Goal: Task Accomplishment & Management: Use online tool/utility

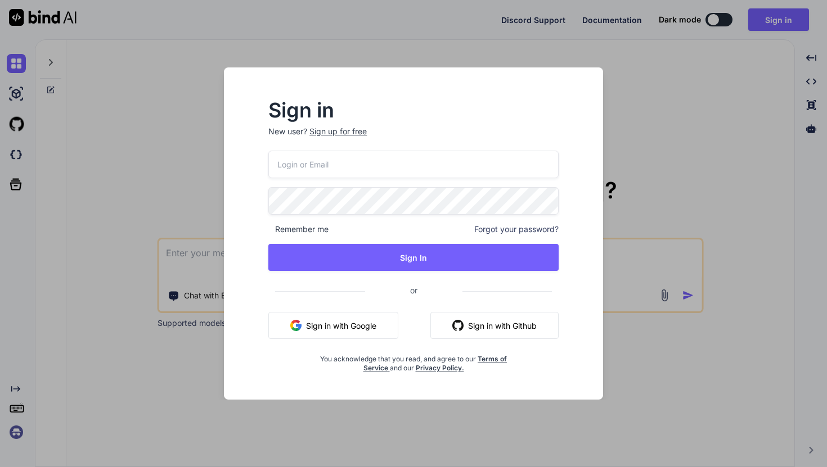
click at [373, 331] on button "Sign in with Google" at bounding box center [333, 325] width 130 height 27
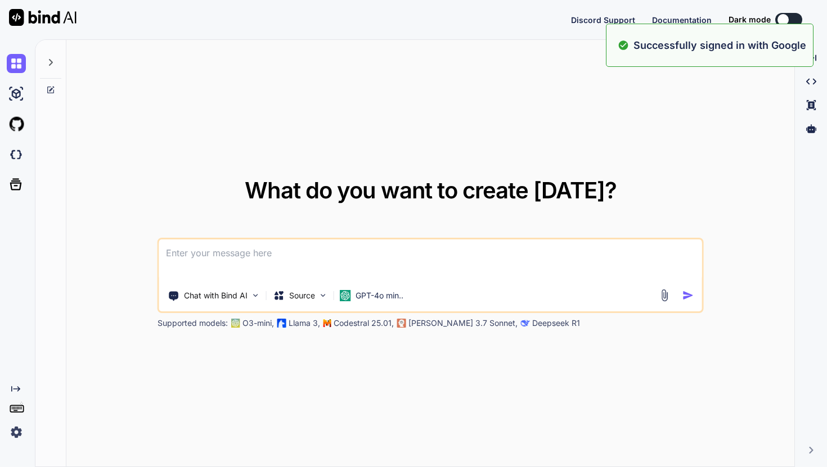
click at [648, 179] on div "What do you want to create [DATE]? Chat with Bind AI Source GPT-4o min.. Suppor…" at bounding box center [430, 254] width 546 height 150
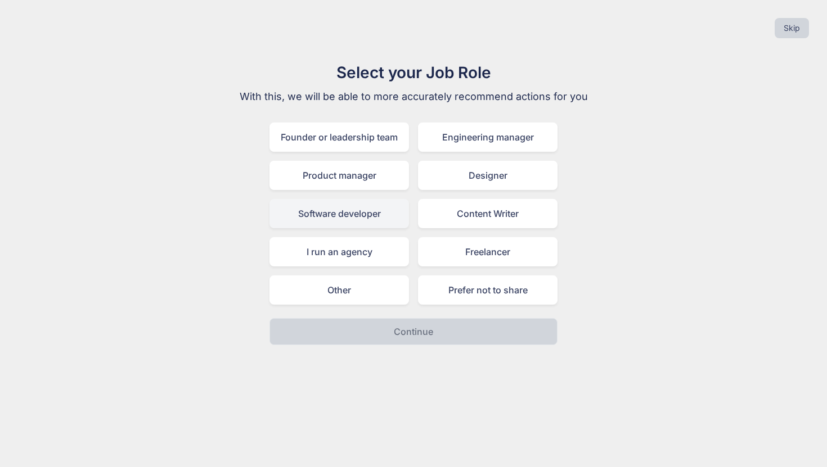
click at [357, 222] on div "Software developer" at bounding box center [338, 213] width 139 height 29
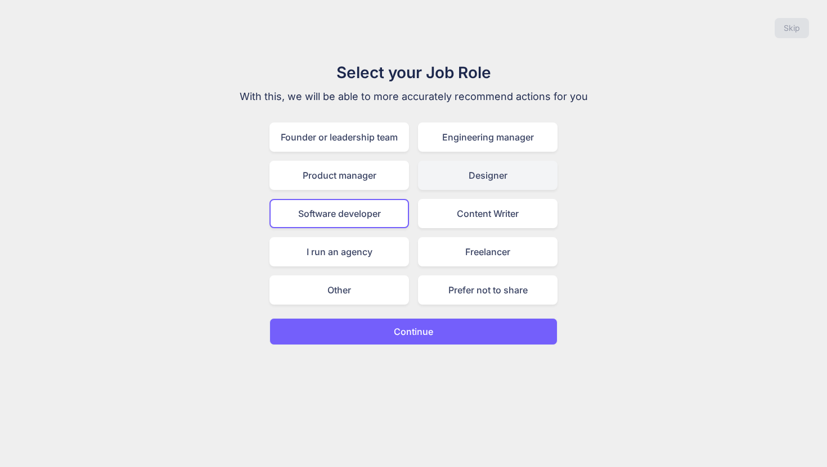
click at [489, 176] on div "Designer" at bounding box center [487, 175] width 139 height 29
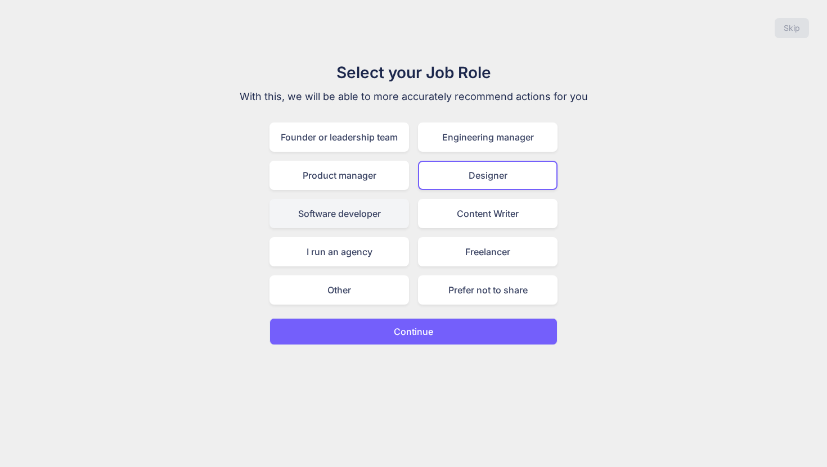
click at [348, 224] on div "Software developer" at bounding box center [338, 213] width 139 height 29
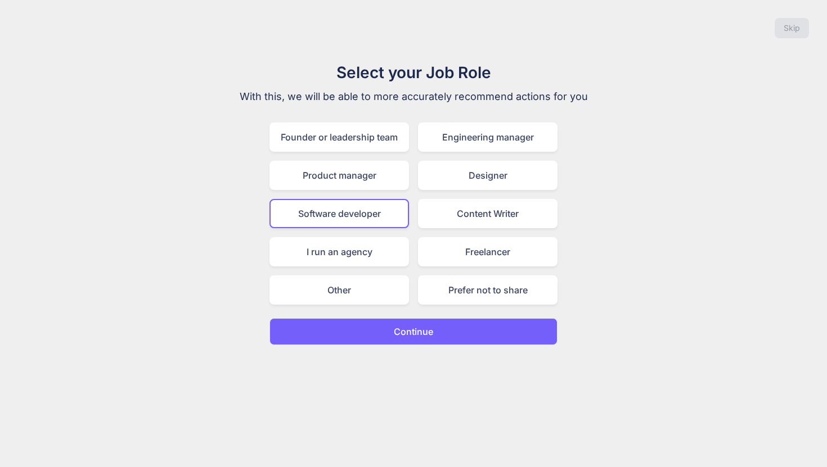
click at [354, 355] on div "Skip Select your Job Role With this, we will be able to more accurately recomme…" at bounding box center [413, 233] width 827 height 467
click at [356, 342] on button "Continue" at bounding box center [413, 331] width 288 height 27
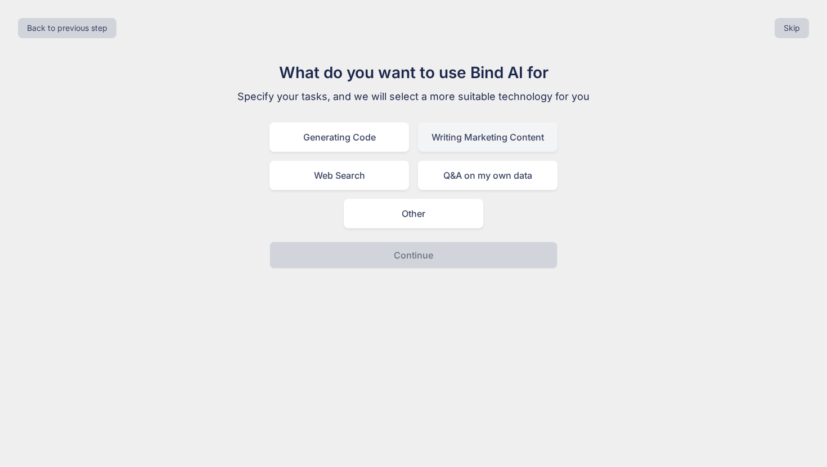
click at [452, 123] on div "Writing Marketing Content" at bounding box center [487, 137] width 139 height 29
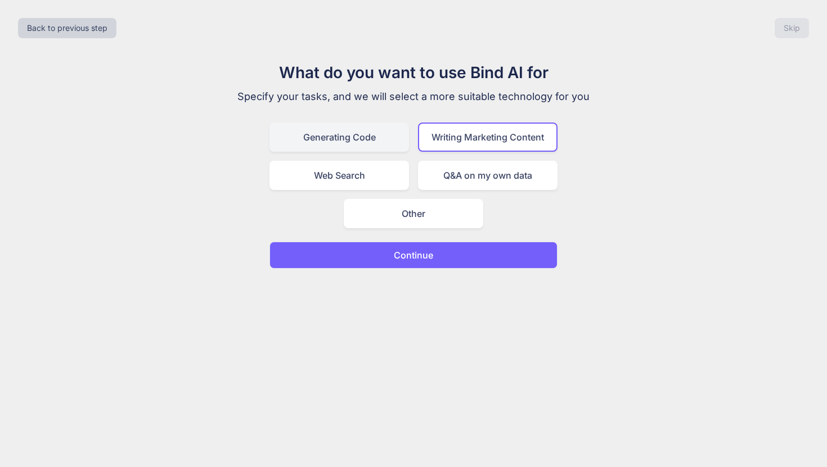
click at [301, 143] on div "Generating Code" at bounding box center [338, 137] width 139 height 29
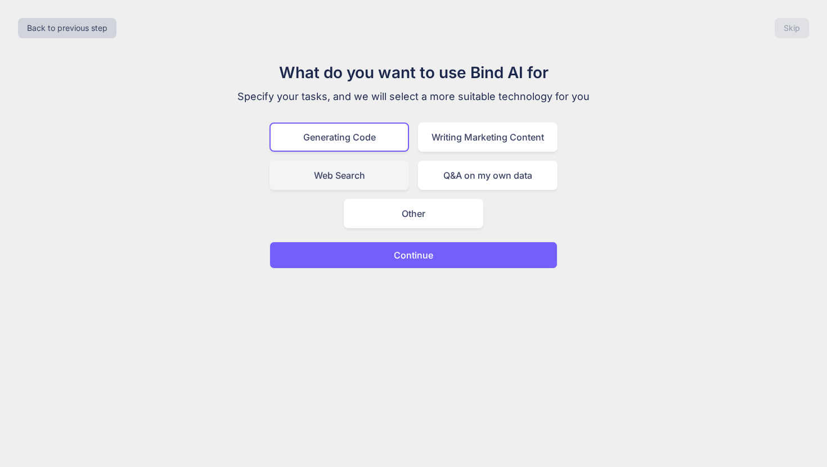
click at [314, 174] on div "Web Search" at bounding box center [338, 175] width 139 height 29
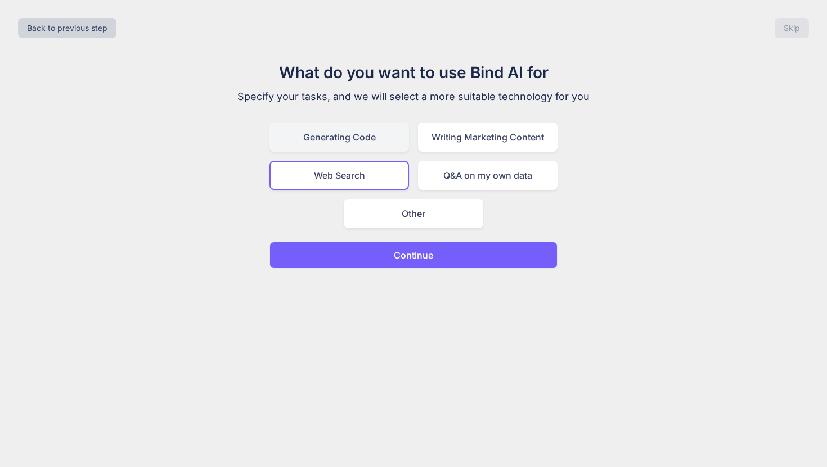
click at [355, 127] on div "Generating Code" at bounding box center [338, 137] width 139 height 29
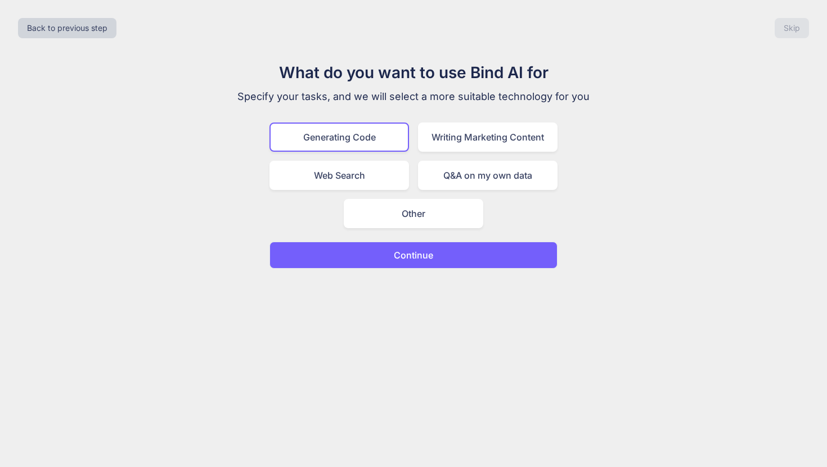
click at [354, 249] on button "Continue" at bounding box center [413, 255] width 288 height 27
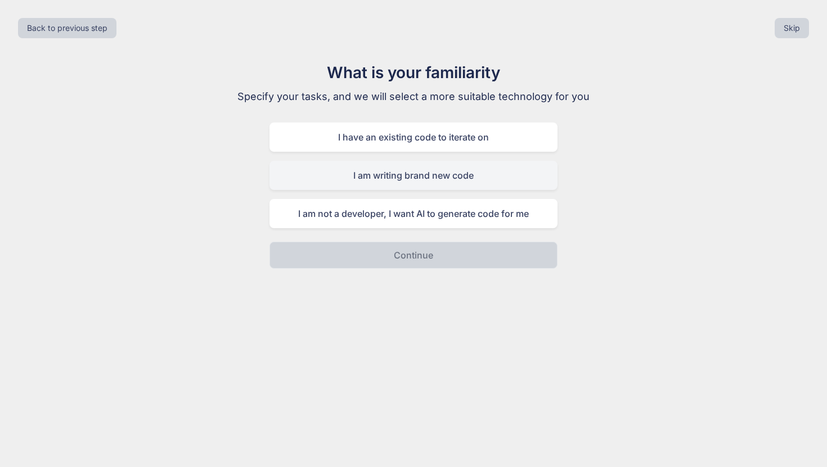
click at [349, 178] on div "I am writing brand new code" at bounding box center [413, 175] width 288 height 29
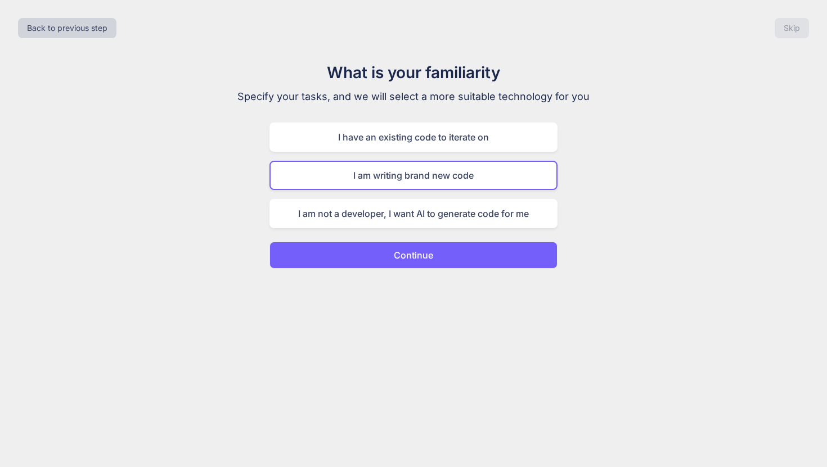
click at [363, 249] on button "Continue" at bounding box center [413, 255] width 288 height 27
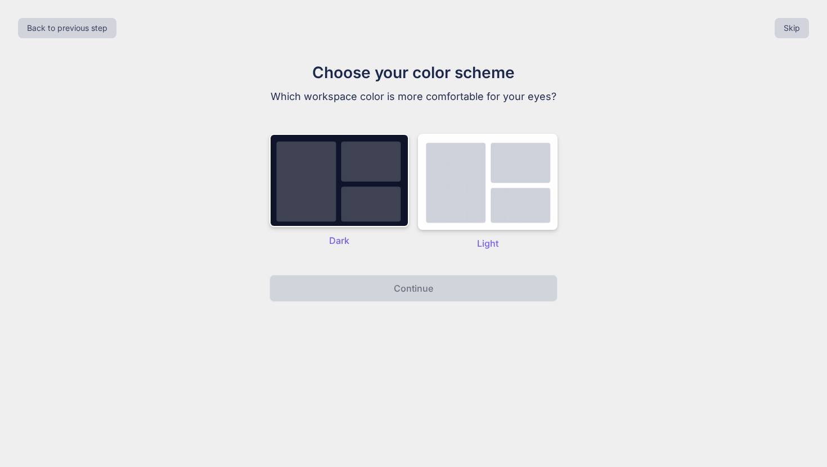
click at [360, 240] on p "Dark" at bounding box center [338, 240] width 139 height 13
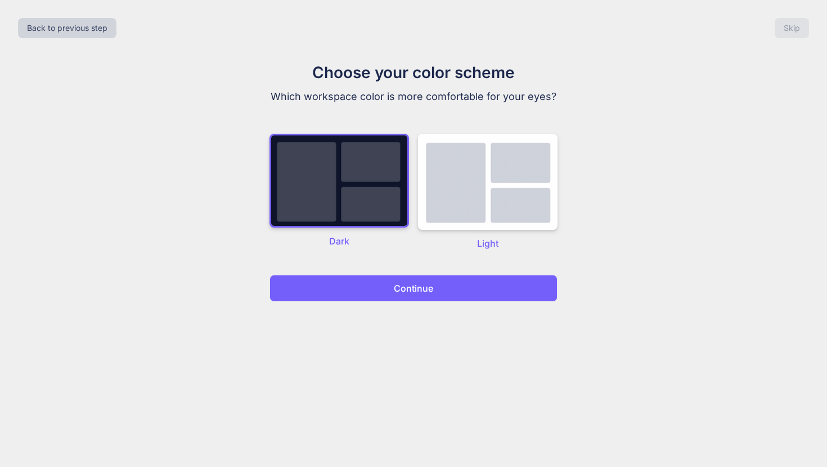
click at [366, 197] on img at bounding box center [338, 181] width 139 height 94
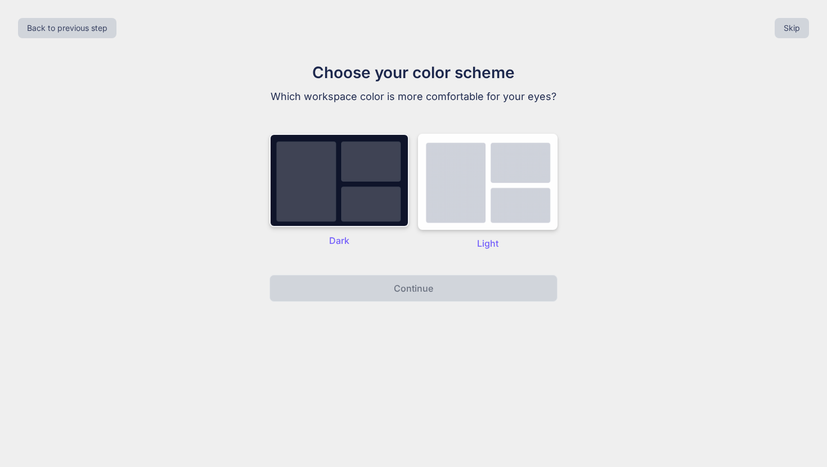
drag, startPoint x: 371, startPoint y: 187, endPoint x: 365, endPoint y: 199, distance: 12.8
click at [371, 187] on img at bounding box center [338, 180] width 139 height 93
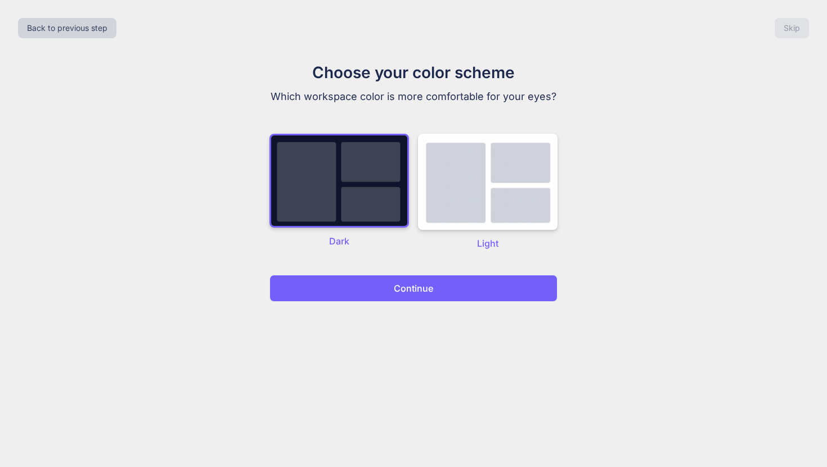
click at [361, 296] on button "Continue" at bounding box center [413, 288] width 288 height 27
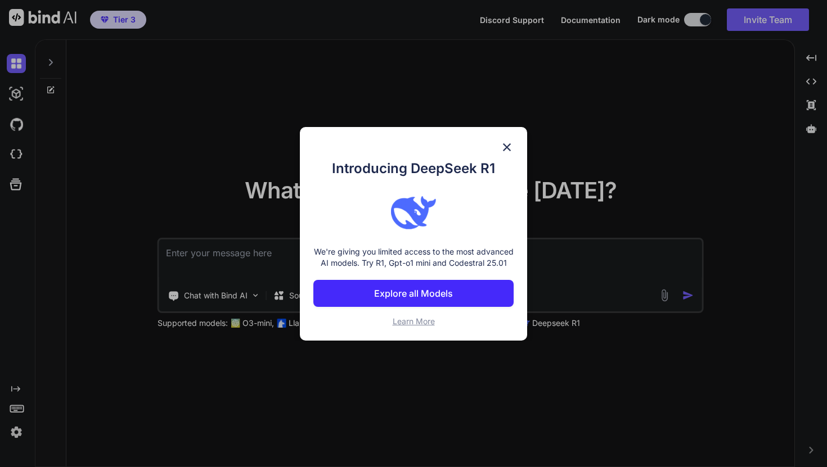
click at [402, 299] on p "Explore all Models" at bounding box center [413, 293] width 79 height 13
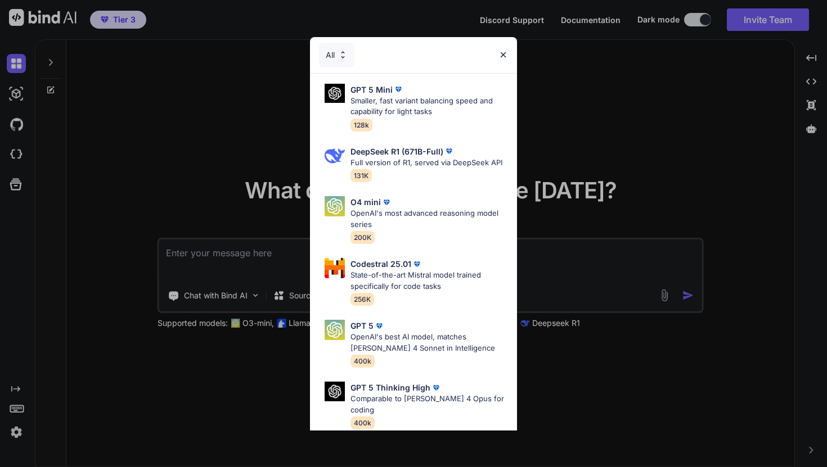
click at [499, 56] on img at bounding box center [503, 55] width 10 height 10
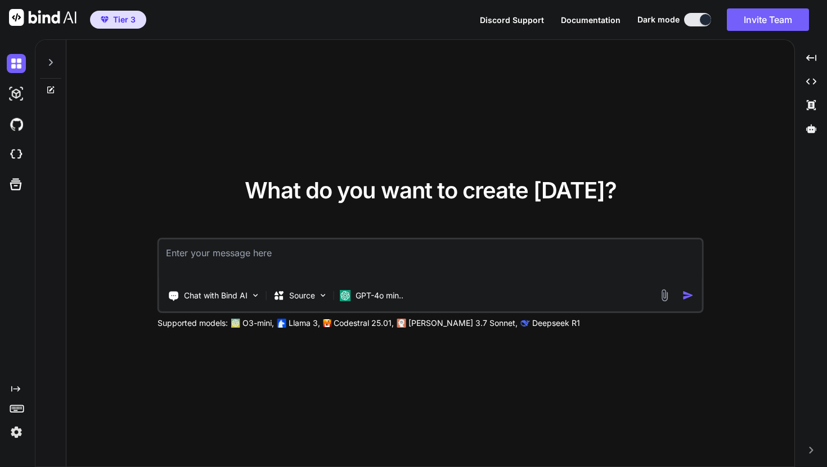
click at [484, 74] on div "What do you want to create [DATE]? Chat with Bind AI Source GPT-4o min.. Suppor…" at bounding box center [430, 254] width 728 height 428
click at [762, 24] on button "Invite Team" at bounding box center [768, 19] width 82 height 22
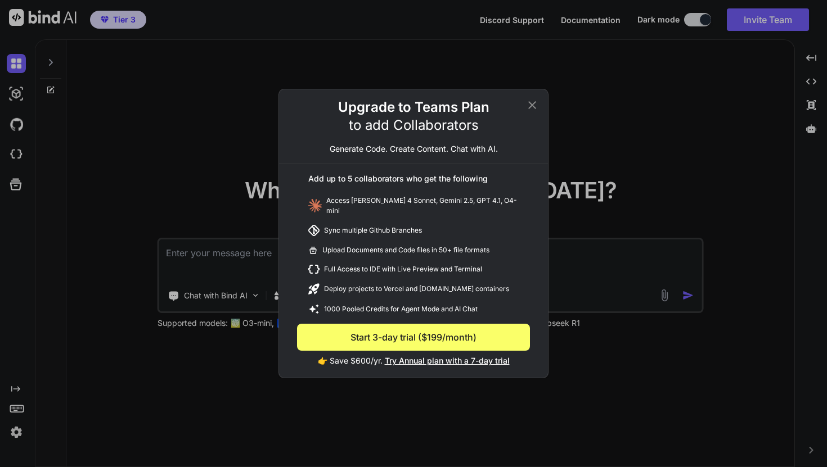
click at [533, 111] on icon at bounding box center [531, 104] width 13 height 13
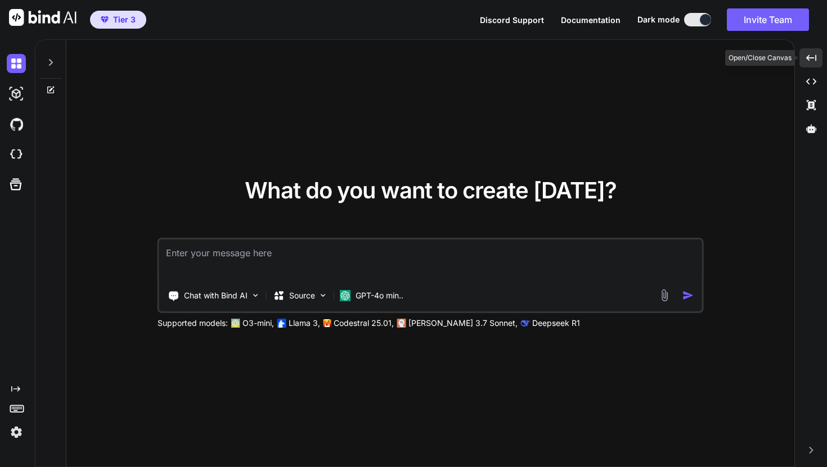
click at [804, 57] on div "Created with Pixso." at bounding box center [810, 57] width 23 height 19
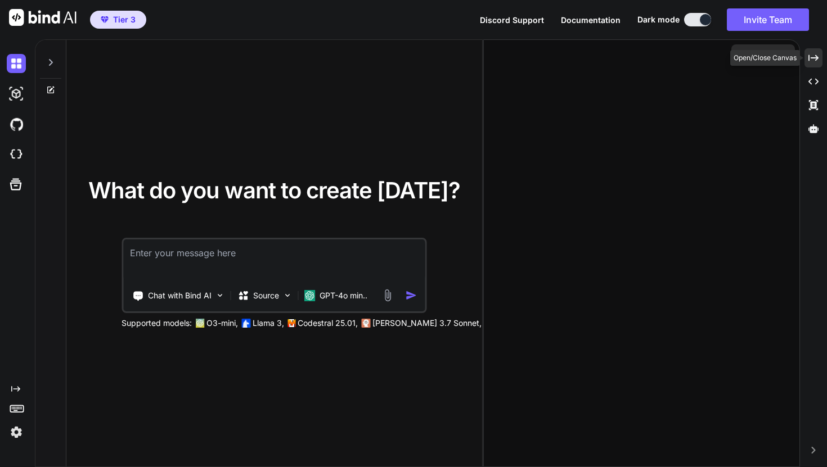
click at [808, 57] on icon at bounding box center [813, 58] width 10 height 6
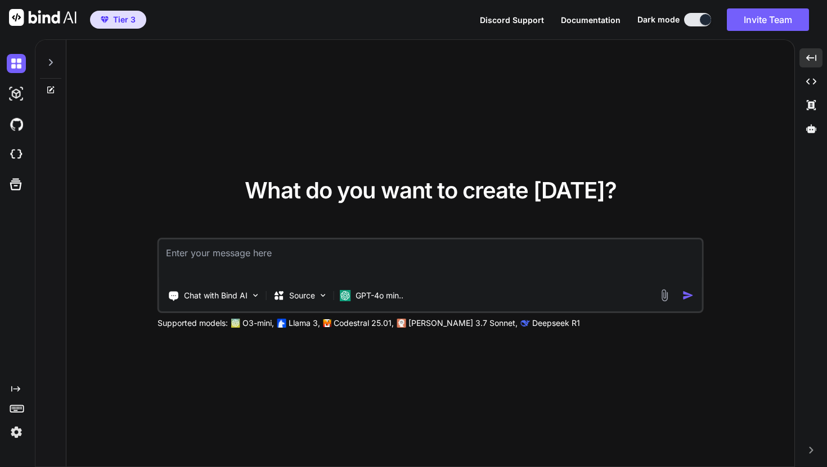
click at [20, 439] on img at bounding box center [16, 432] width 19 height 19
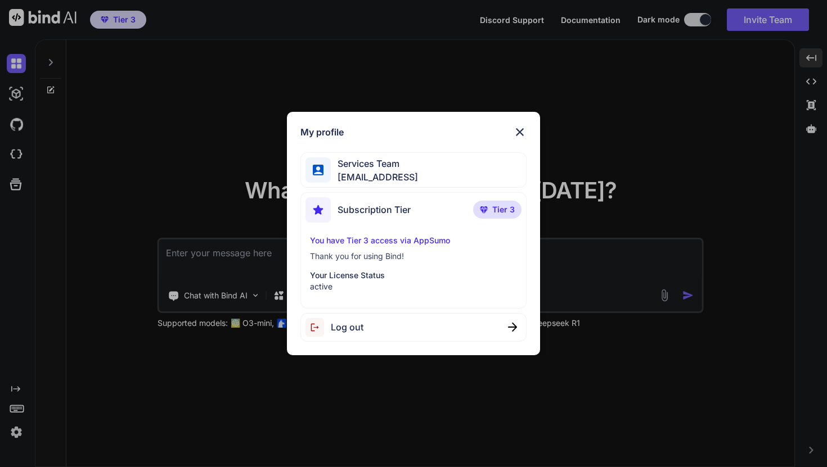
click at [525, 130] on img at bounding box center [519, 131] width 13 height 13
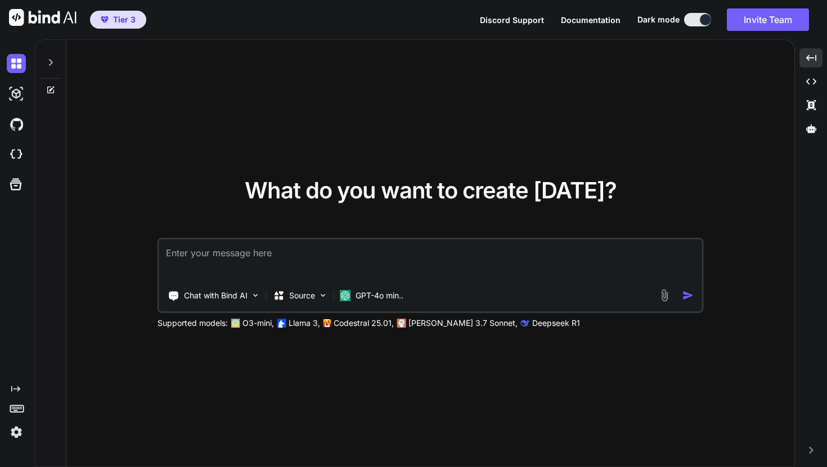
click at [506, 122] on div "What do you want to create [DATE]? Chat with Bind AI Source GPT-4o min.. Suppor…" at bounding box center [430, 254] width 728 height 428
